Goal: Answer question/provide support: Answer question/provide support

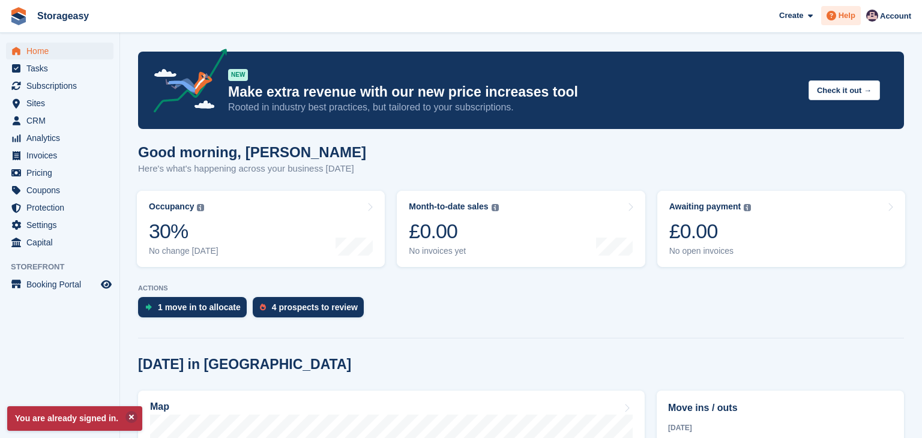
click at [844, 11] on span "Help" at bounding box center [847, 16] width 17 height 12
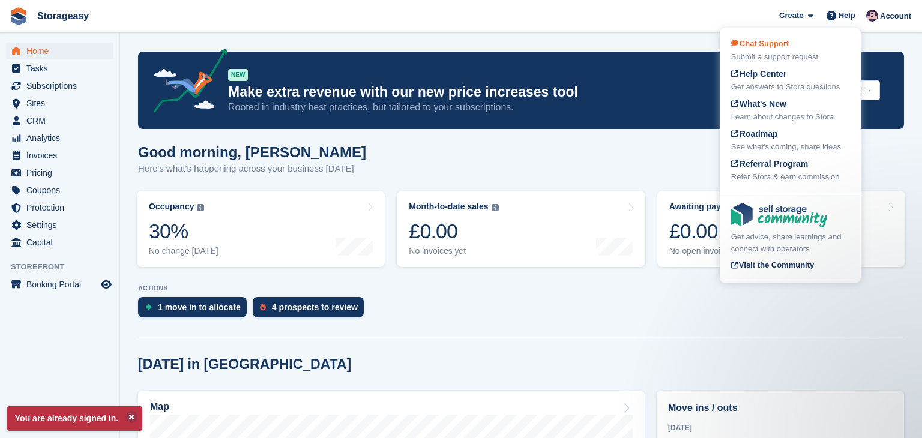
click at [807, 48] on div "Chat Support Submit a support request" at bounding box center [791, 50] width 118 height 25
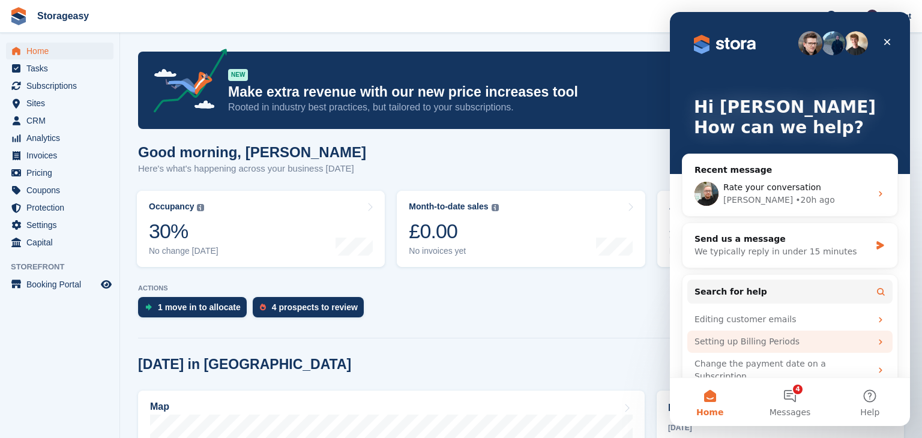
scroll to position [31, 0]
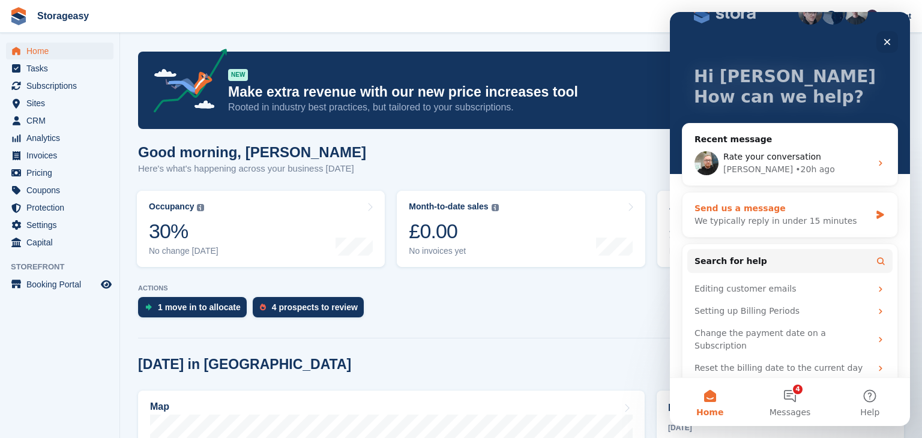
click at [760, 221] on div "We typically reply in under 15 minutes" at bounding box center [783, 221] width 176 height 13
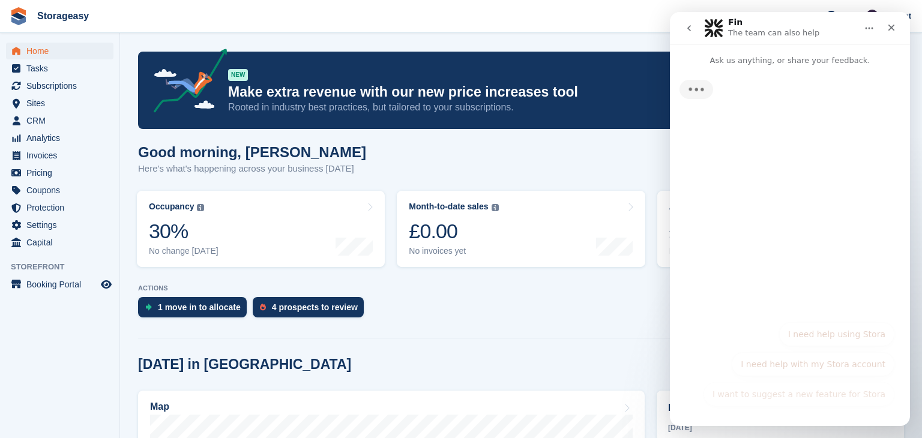
scroll to position [0, 0]
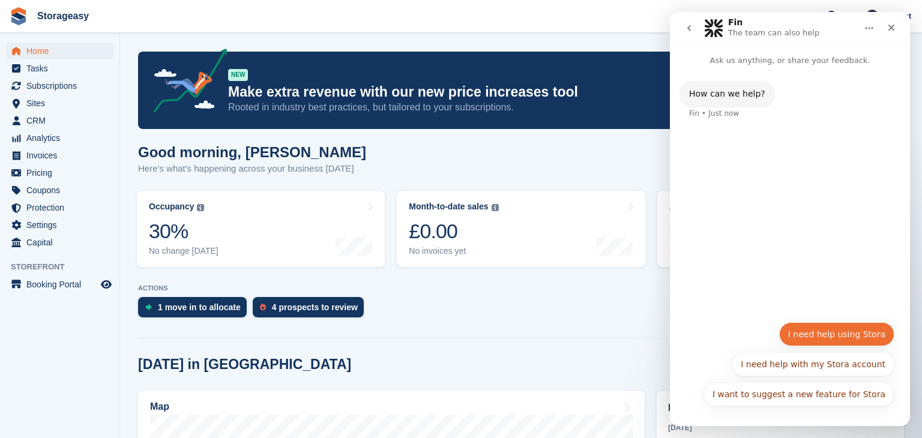
click at [828, 334] on button "I need help using Stora" at bounding box center [837, 335] width 115 height 24
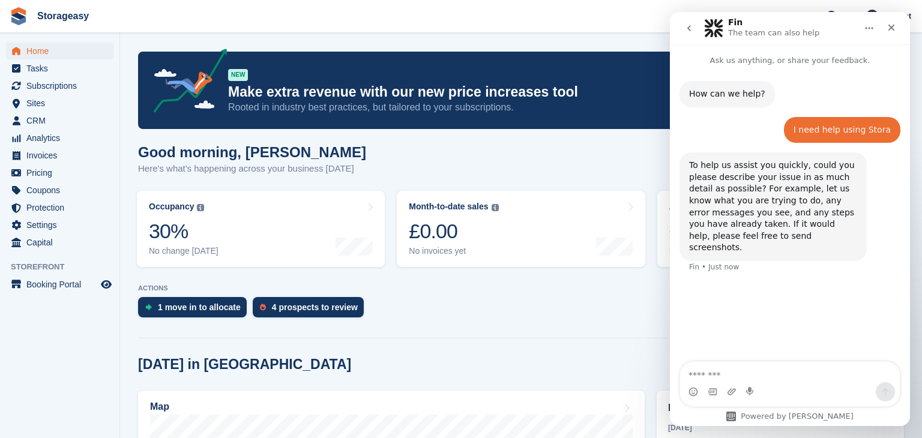
click at [793, 367] on textarea "Message…" at bounding box center [790, 372] width 220 height 20
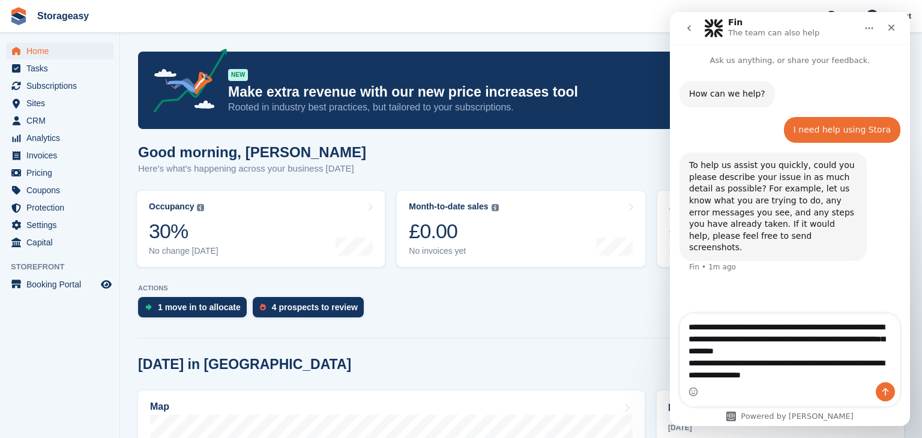
type textarea "**********"
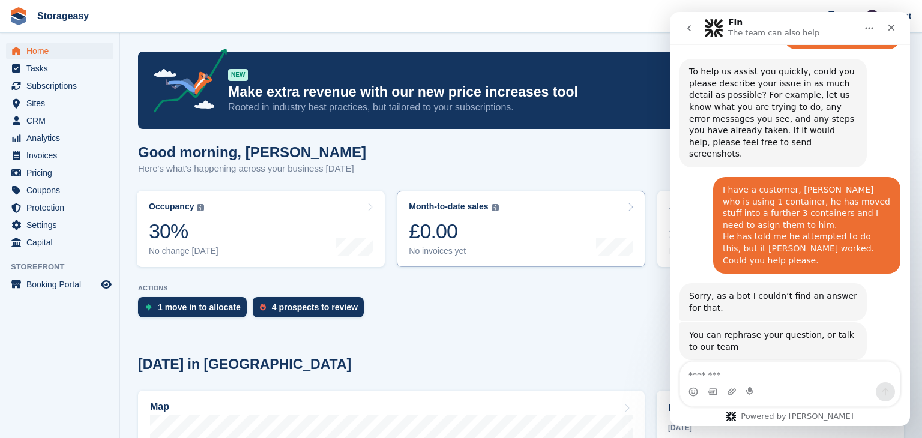
scroll to position [124, 0]
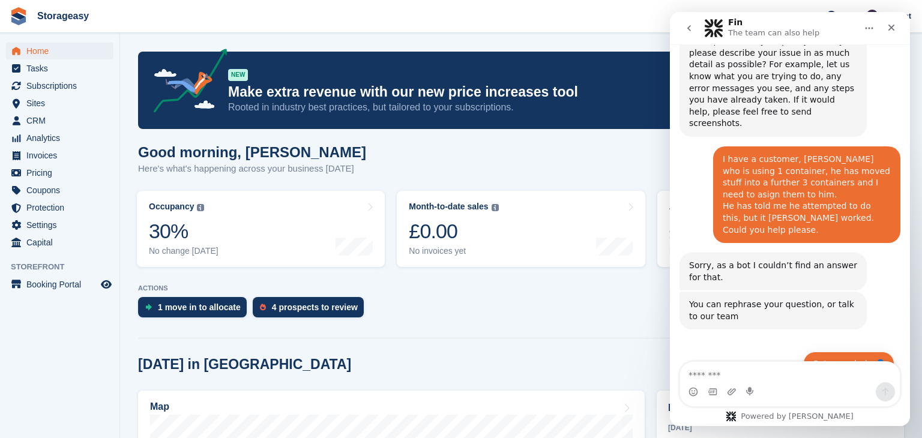
click at [827, 352] on button "Get more help 👤" at bounding box center [849, 364] width 91 height 24
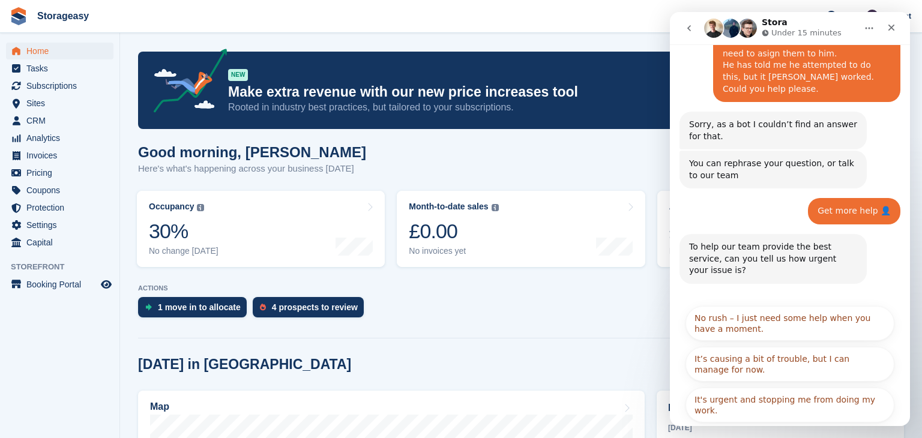
scroll to position [269, 0]
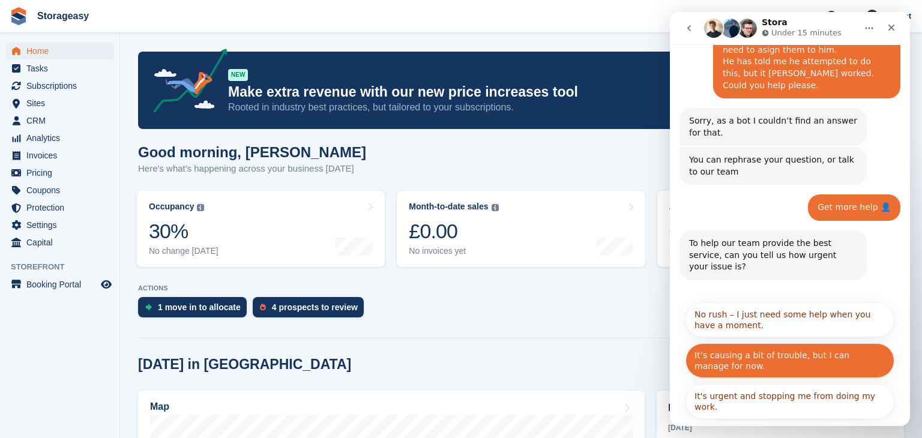
click at [814, 344] on button "It’s causing a bit of trouble, but I can manage for now." at bounding box center [790, 361] width 209 height 35
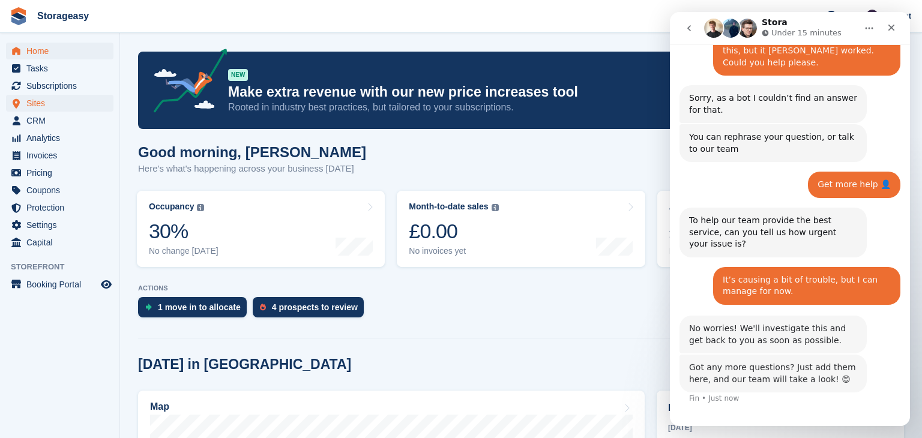
scroll to position [292, 0]
click at [77, 87] on span "Subscriptions" at bounding box center [62, 85] width 72 height 17
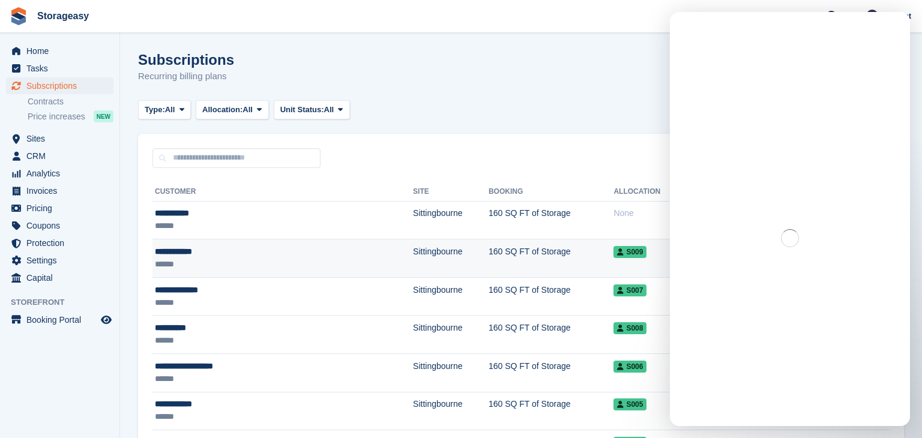
click at [413, 247] on td "Sittingbourne" at bounding box center [451, 259] width 76 height 38
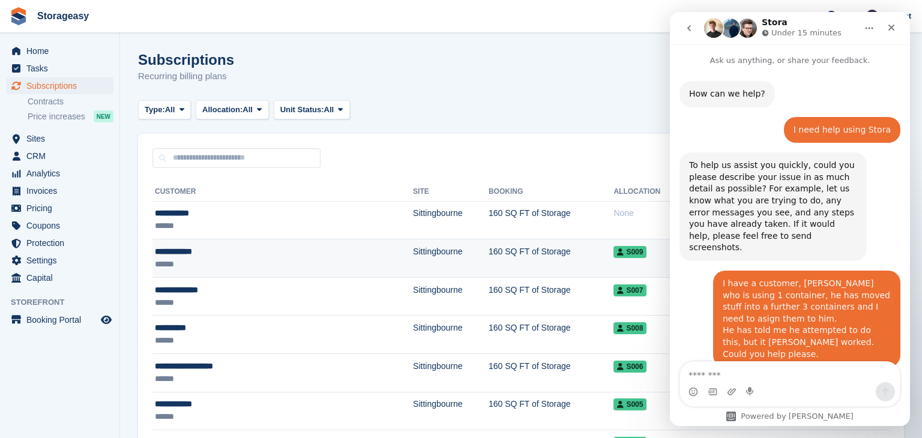
scroll to position [345, 0]
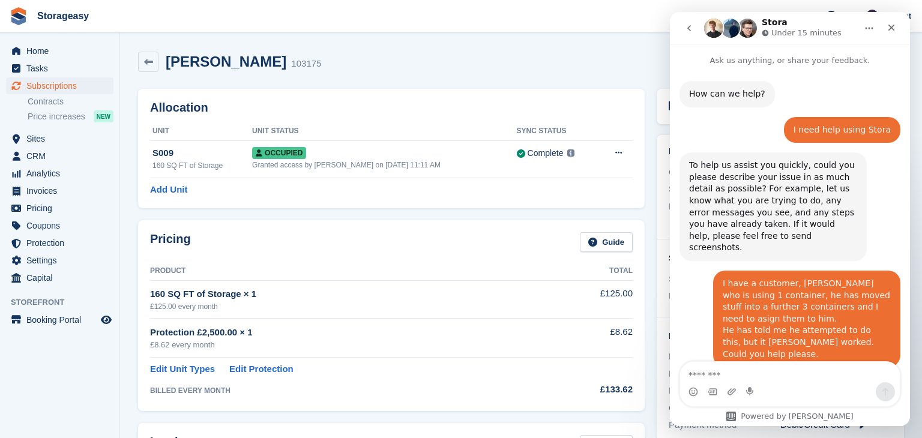
scroll to position [345, 0]
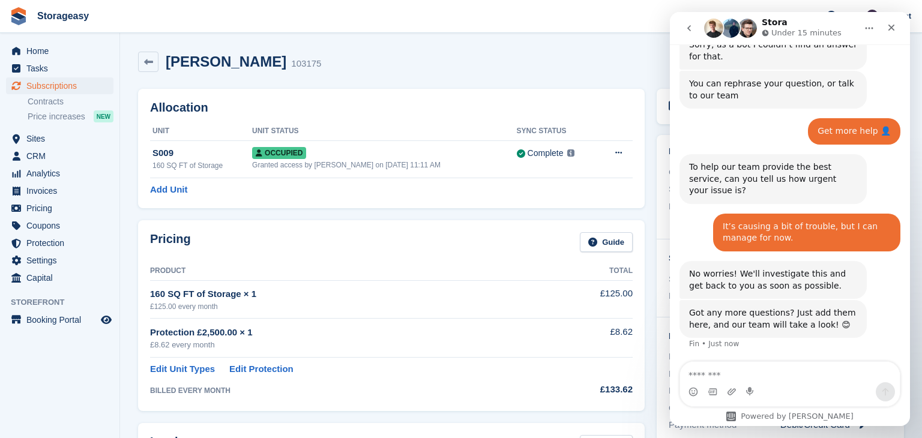
click at [870, 27] on icon "Home" at bounding box center [870, 28] width 10 height 10
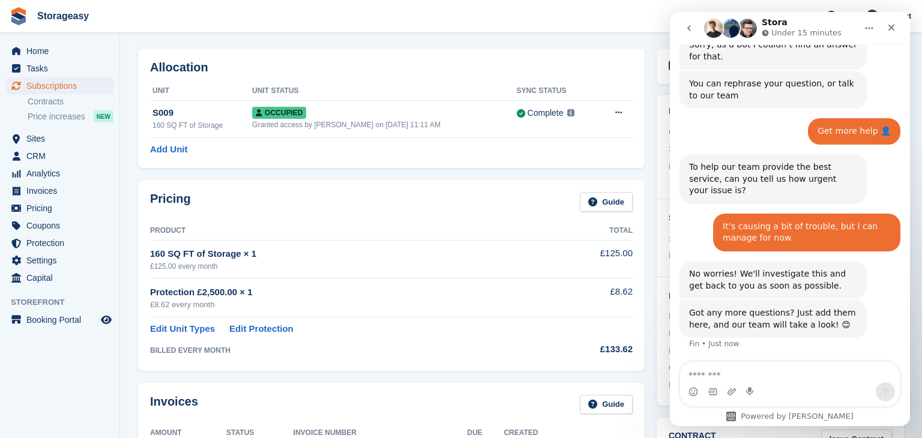
scroll to position [0, 0]
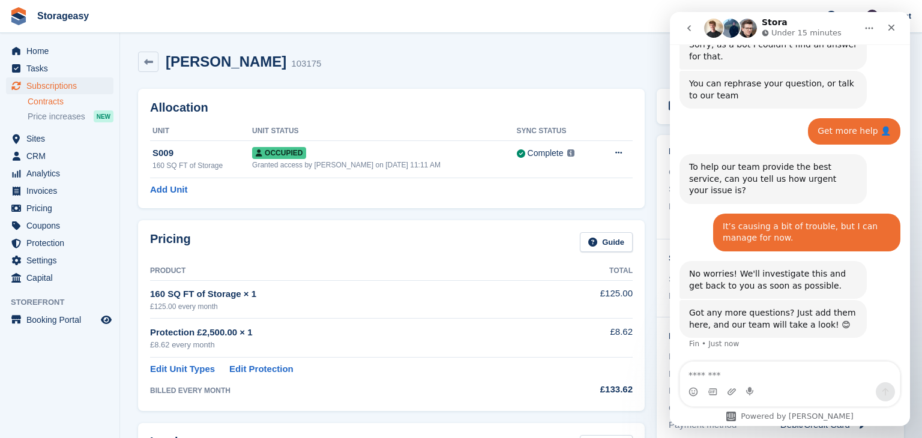
click at [55, 105] on link "Contracts" at bounding box center [71, 101] width 86 height 11
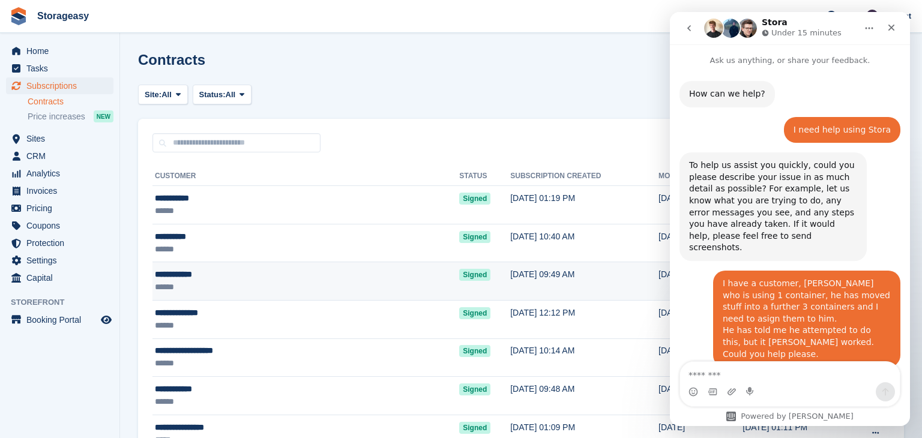
scroll to position [345, 0]
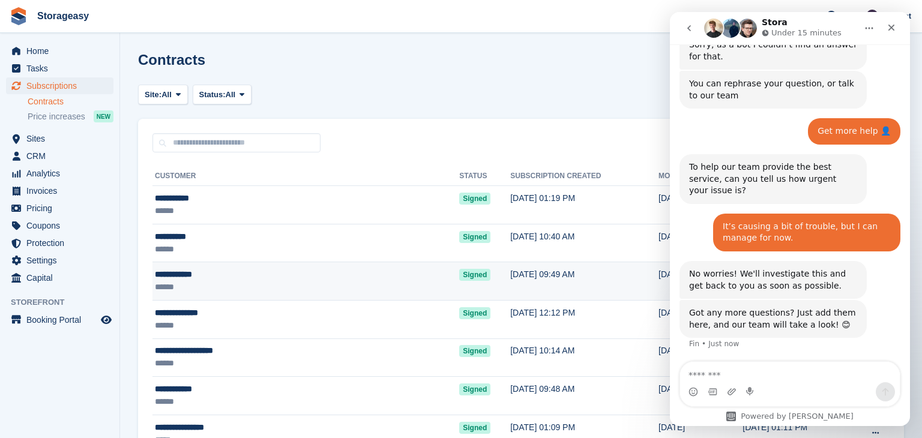
click at [202, 273] on div "**********" at bounding box center [248, 274] width 186 height 13
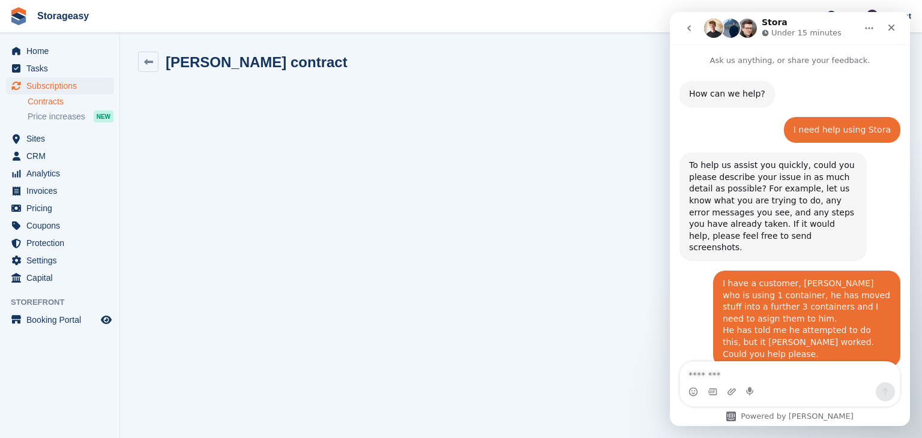
scroll to position [345, 0]
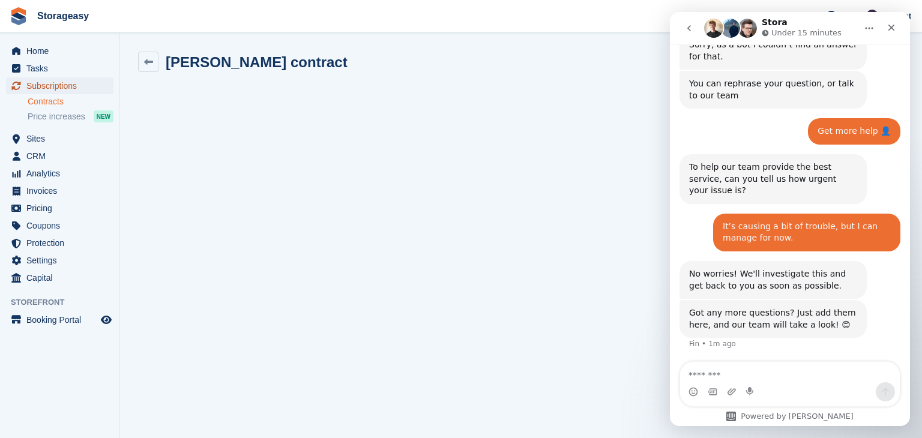
click at [43, 88] on span "Subscriptions" at bounding box center [62, 85] width 72 height 17
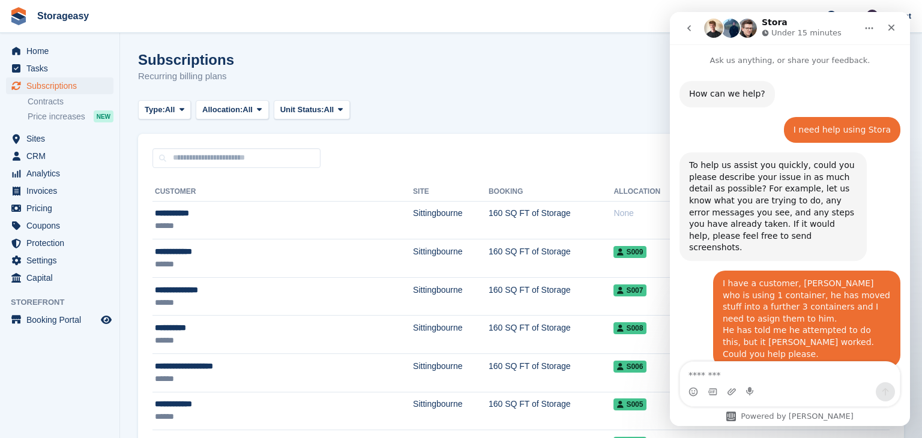
scroll to position [345, 0]
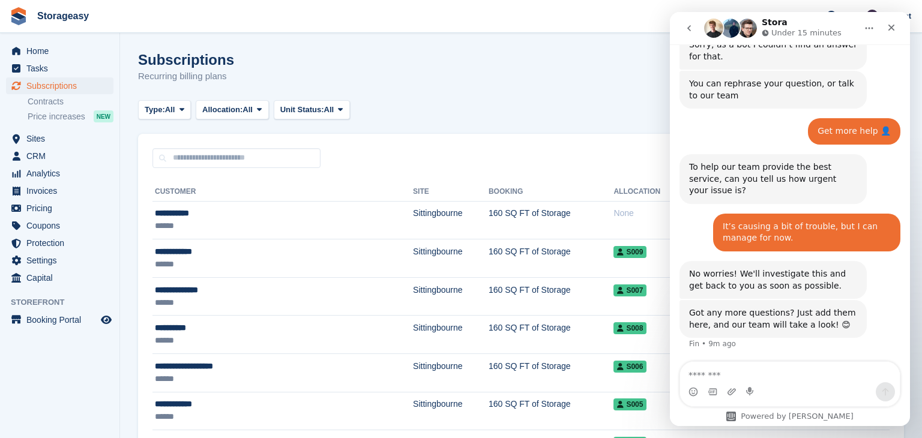
click at [702, 374] on textarea "Message…" at bounding box center [790, 372] width 220 height 20
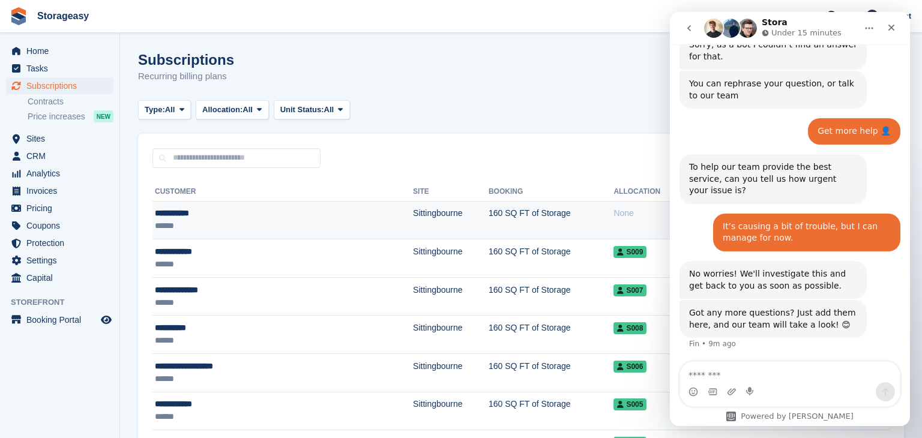
click at [177, 207] on div "**********" at bounding box center [239, 213] width 169 height 13
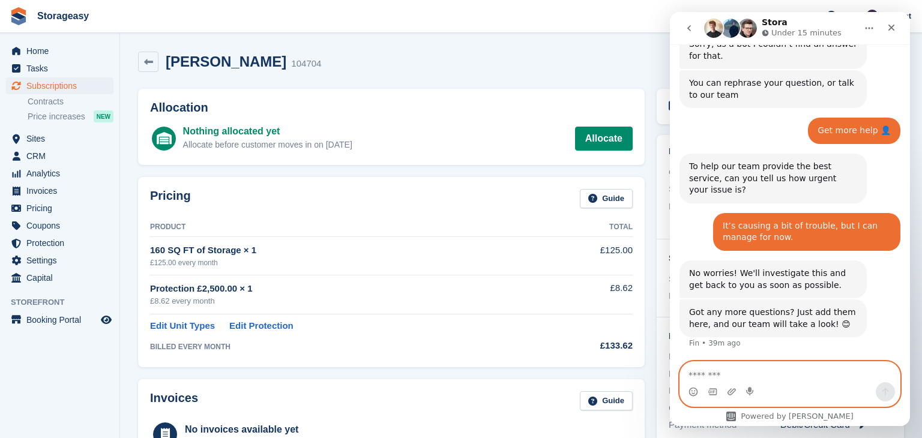
scroll to position [345, 0]
click at [739, 371] on textarea "Message…" at bounding box center [790, 372] width 220 height 20
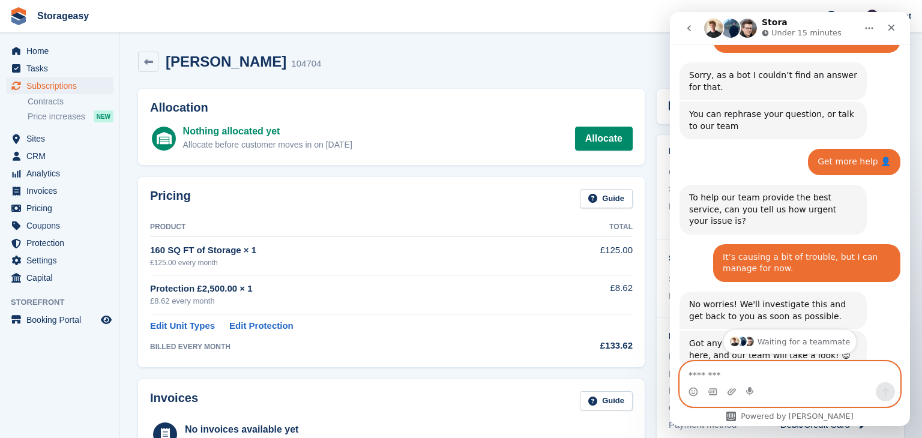
scroll to position [345, 0]
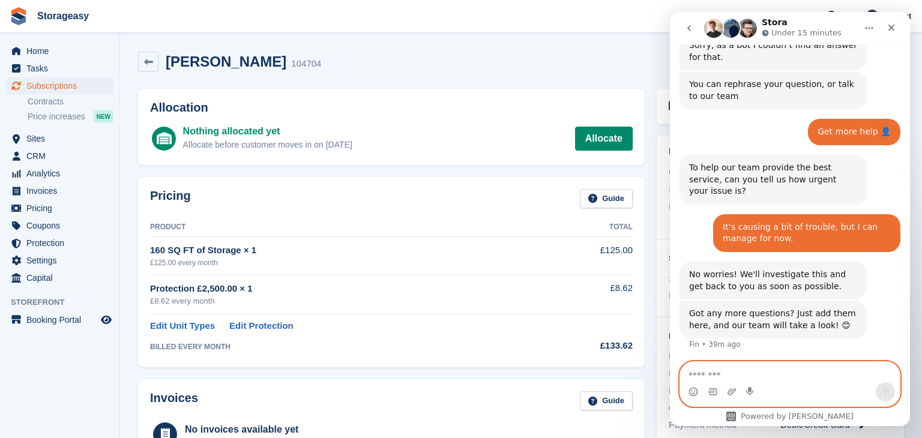
click at [737, 374] on textarea "Message…" at bounding box center [790, 372] width 220 height 20
type textarea "******"
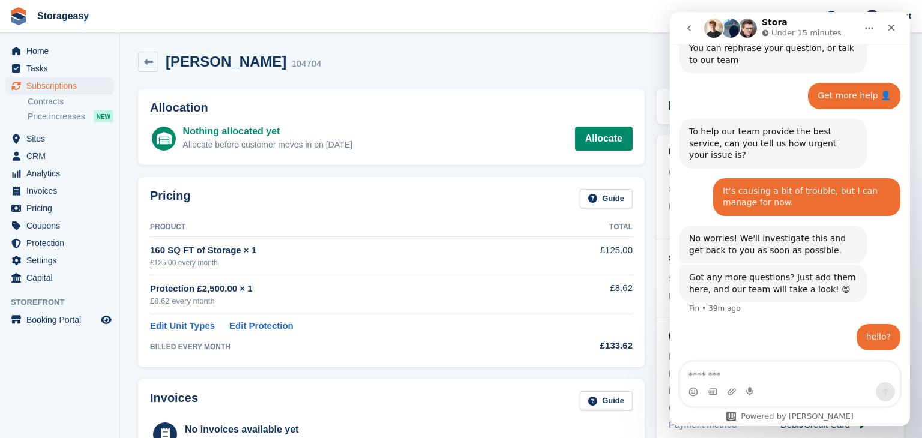
click at [499, 253] on div "160 SQ FT of Storage × 1" at bounding box center [346, 251] width 393 height 14
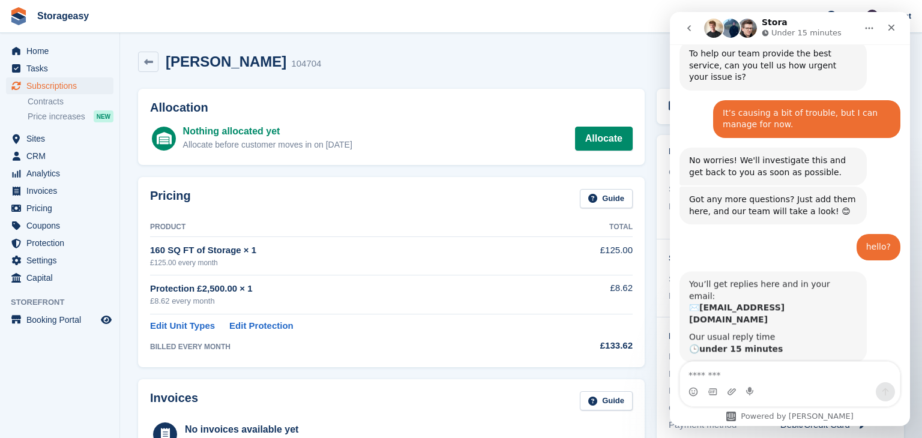
scroll to position [458, 0]
click at [44, 85] on span "Subscriptions" at bounding box center [62, 85] width 72 height 17
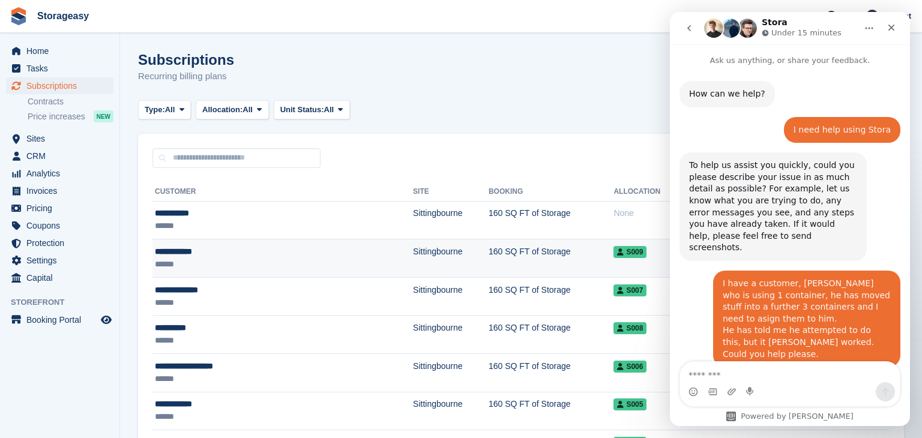
scroll to position [458, 0]
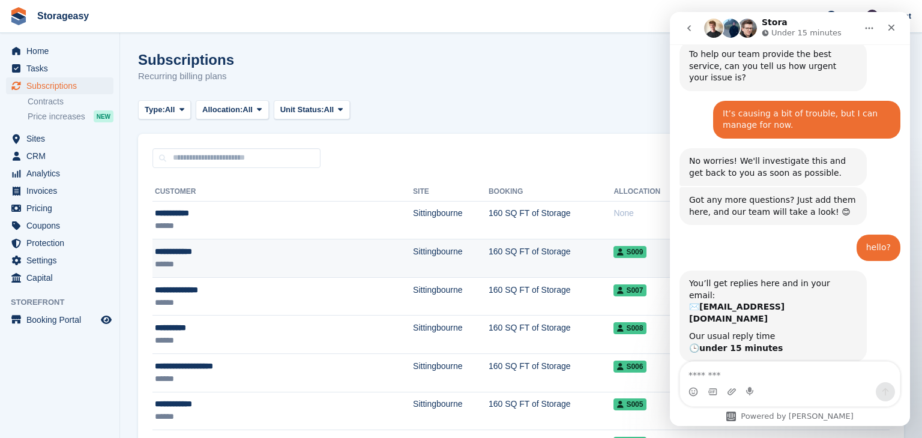
click at [492, 255] on td "160 SQ FT of Storage" at bounding box center [551, 259] width 125 height 38
